Goal: Register for event/course

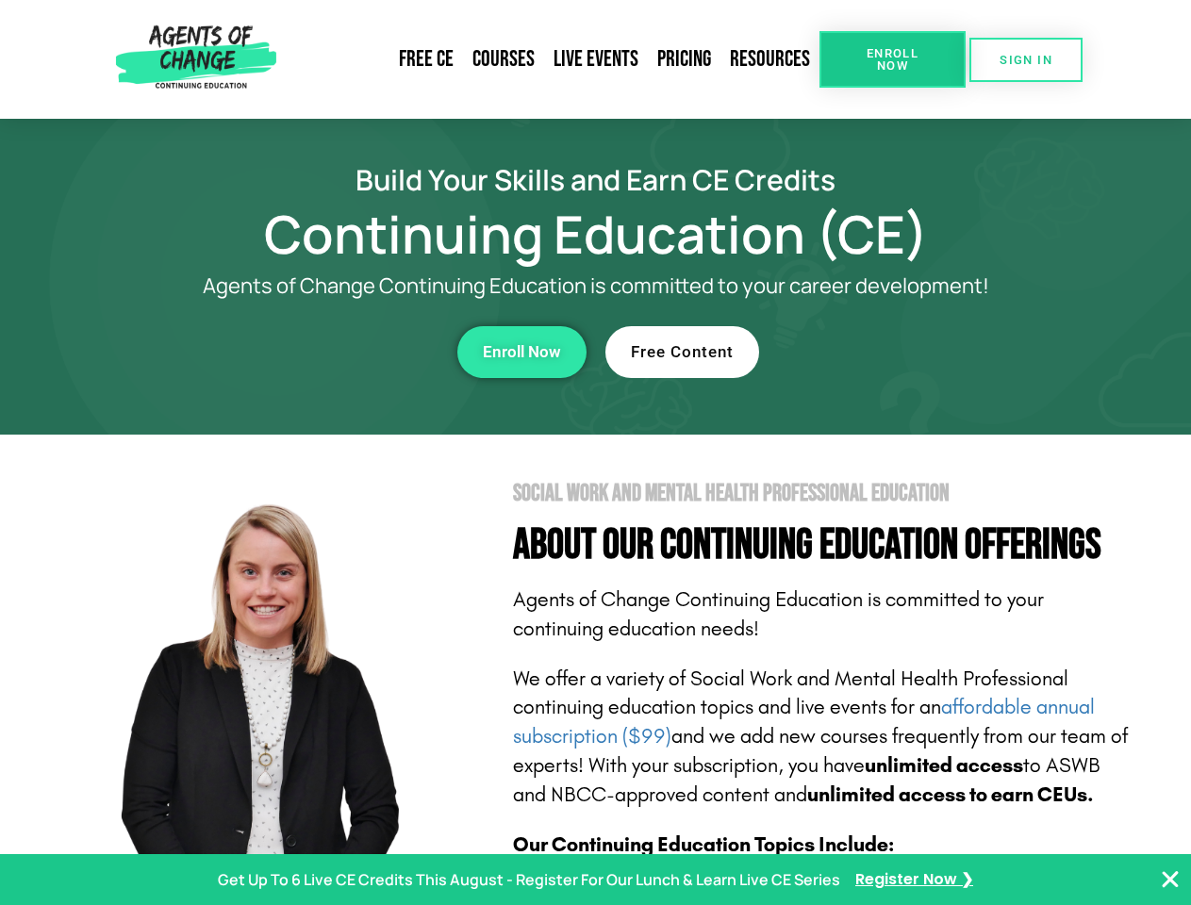
click at [595, 453] on section "Social Work and Mental Health Professional Education About Our Continuing Educa…" at bounding box center [595, 831] width 1191 height 792
click at [892, 59] on span "Enroll Now" at bounding box center [893, 59] width 86 height 25
click at [1026, 59] on span "SIGN IN" at bounding box center [1026, 60] width 53 height 12
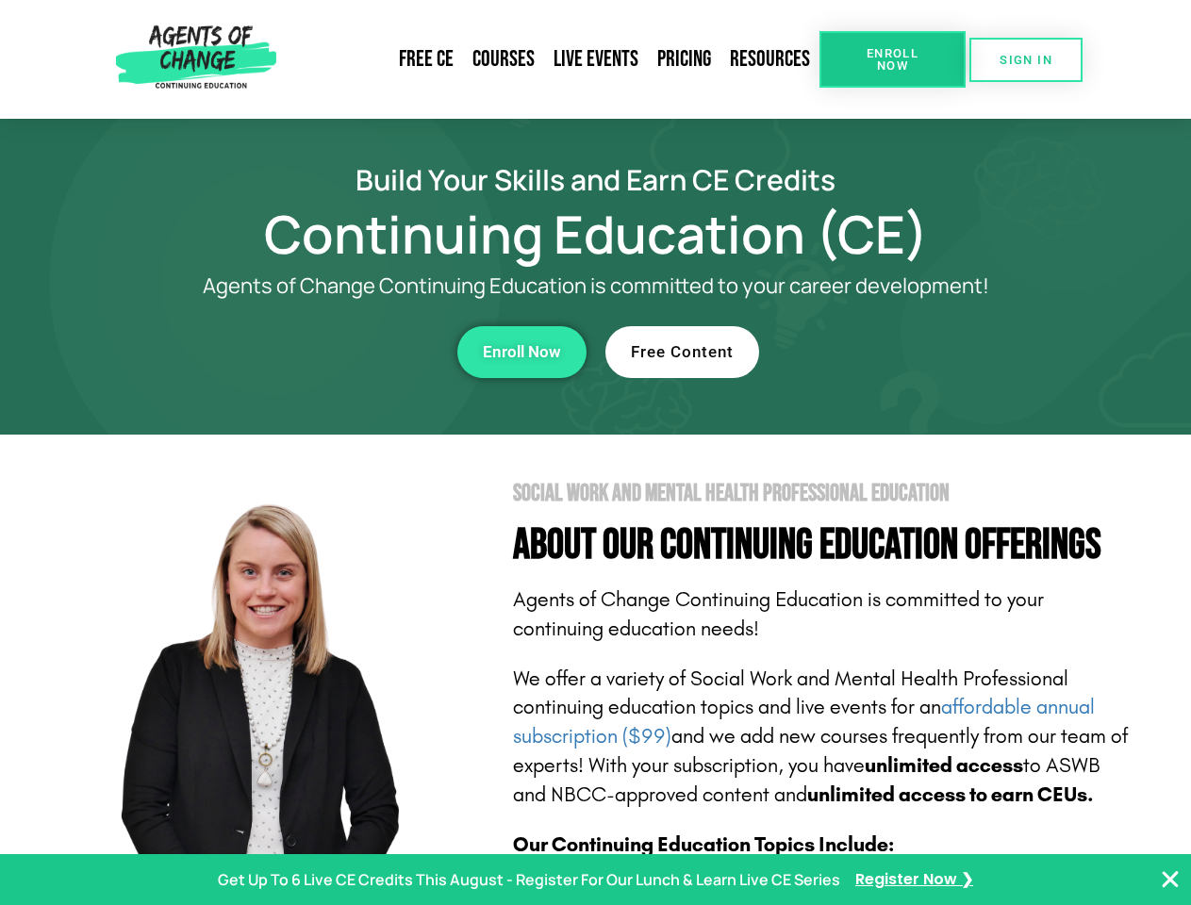
click at [327, 352] on div "Enroll Now" at bounding box center [327, 352] width 519 height 52
click at [521, 352] on span "Enroll Now" at bounding box center [522, 352] width 78 height 16
click at [865, 352] on div "Free Content" at bounding box center [864, 352] width 519 height 52
